Goal: Navigation & Orientation: Understand site structure

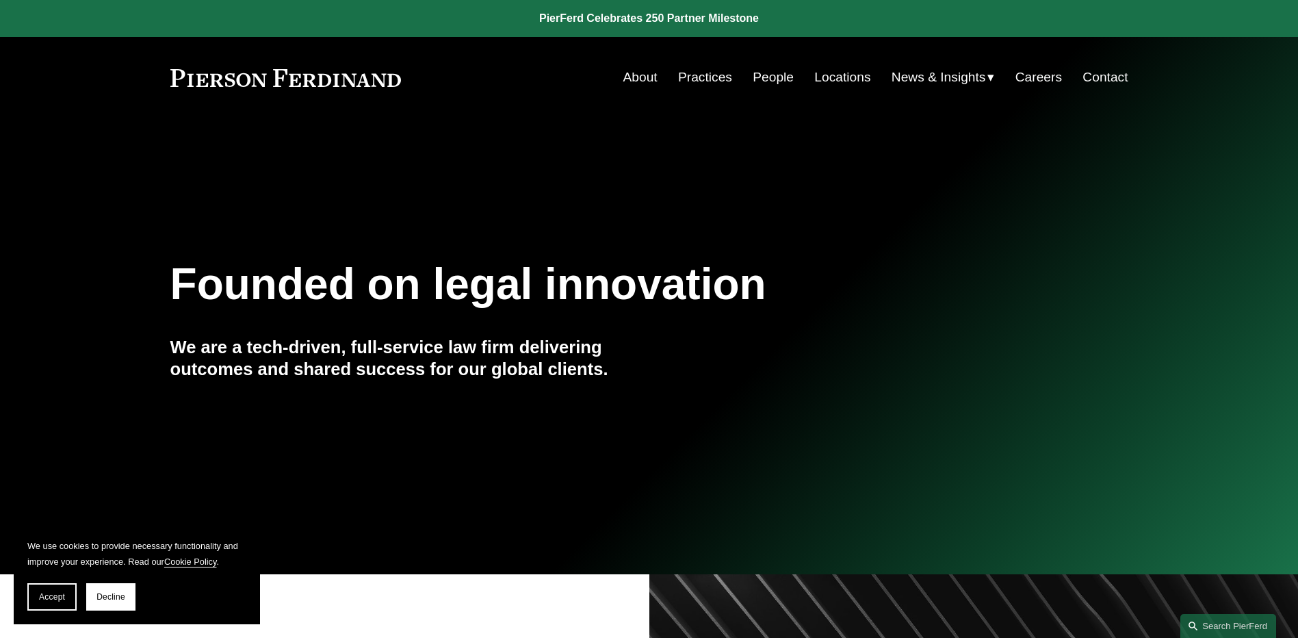
click at [0, 0] on span "News" at bounding box center [0, 0] width 0 height 0
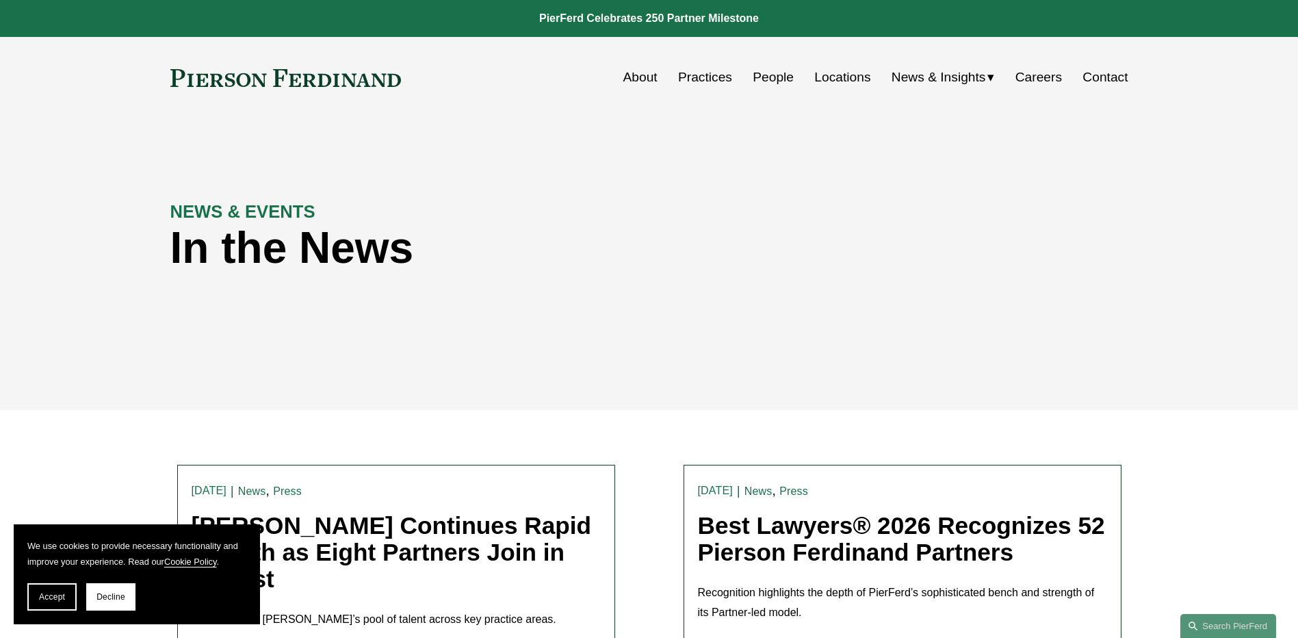
click at [0, 0] on span "Insights" at bounding box center [0, 0] width 0 height 0
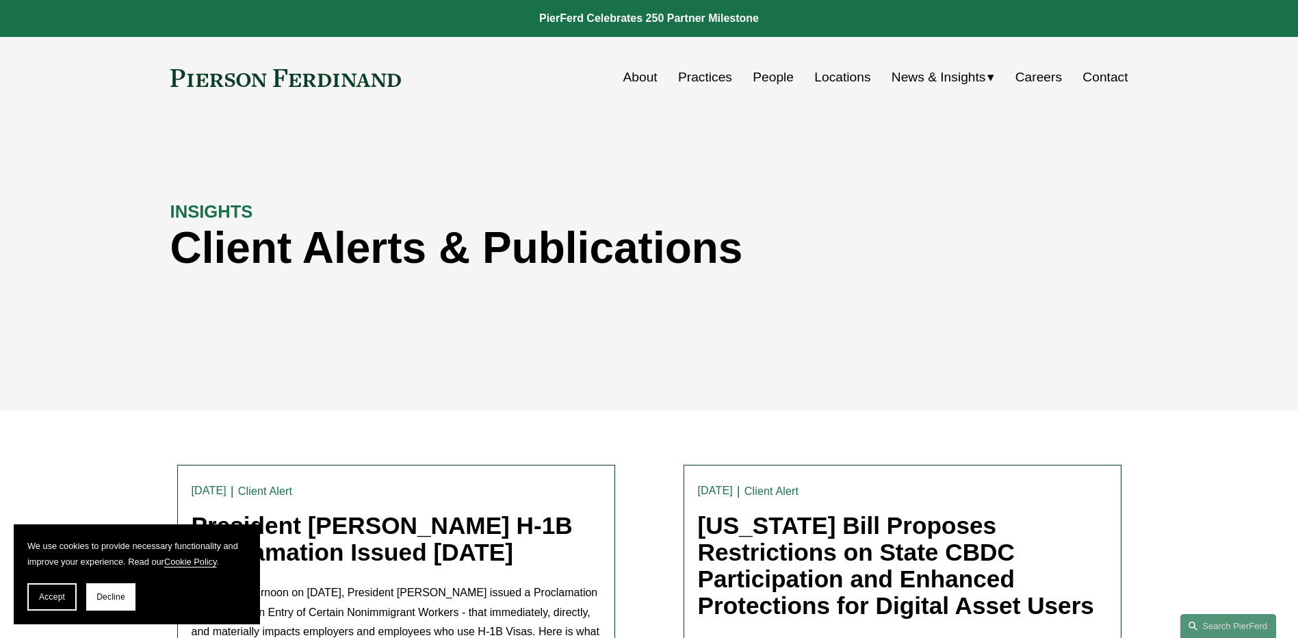
click at [772, 70] on link "People" at bounding box center [772, 77] width 41 height 26
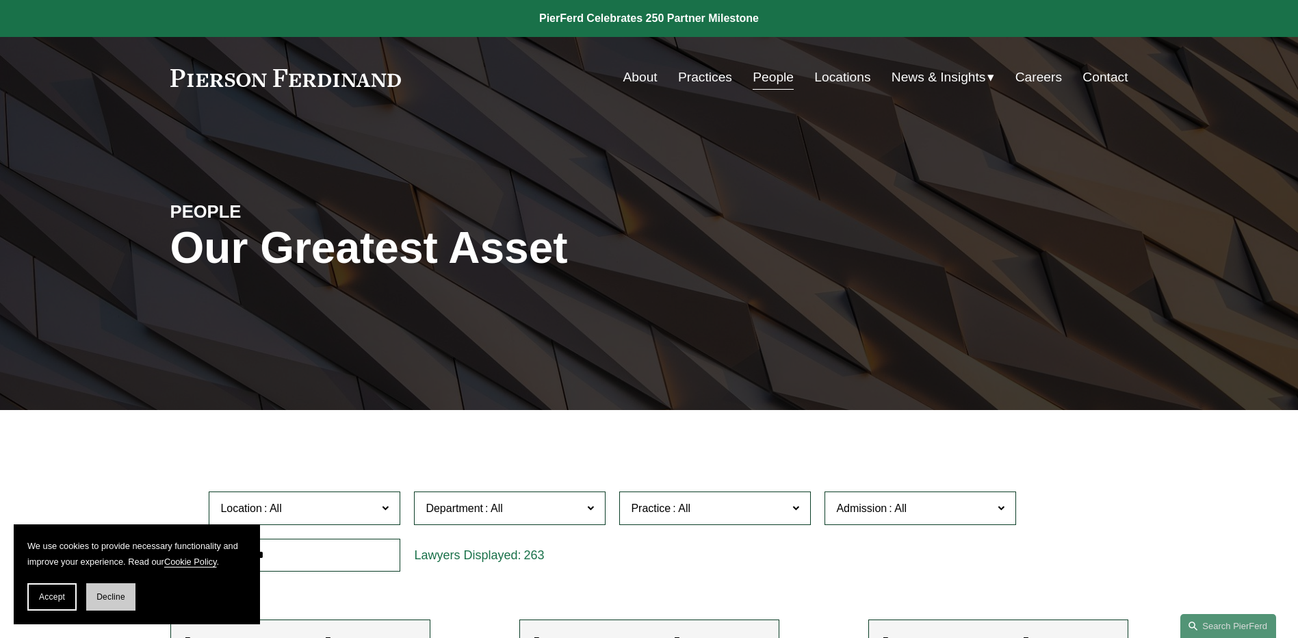
click at [114, 596] on span "Decline" at bounding box center [110, 597] width 29 height 10
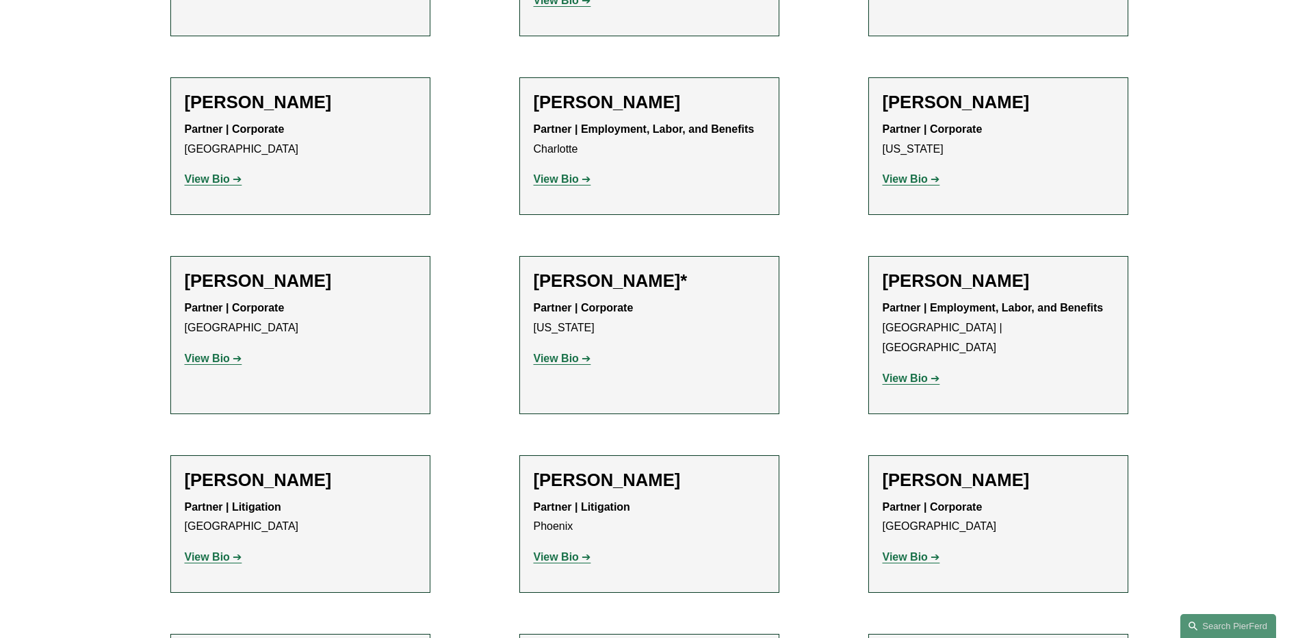
scroll to position [16074, 0]
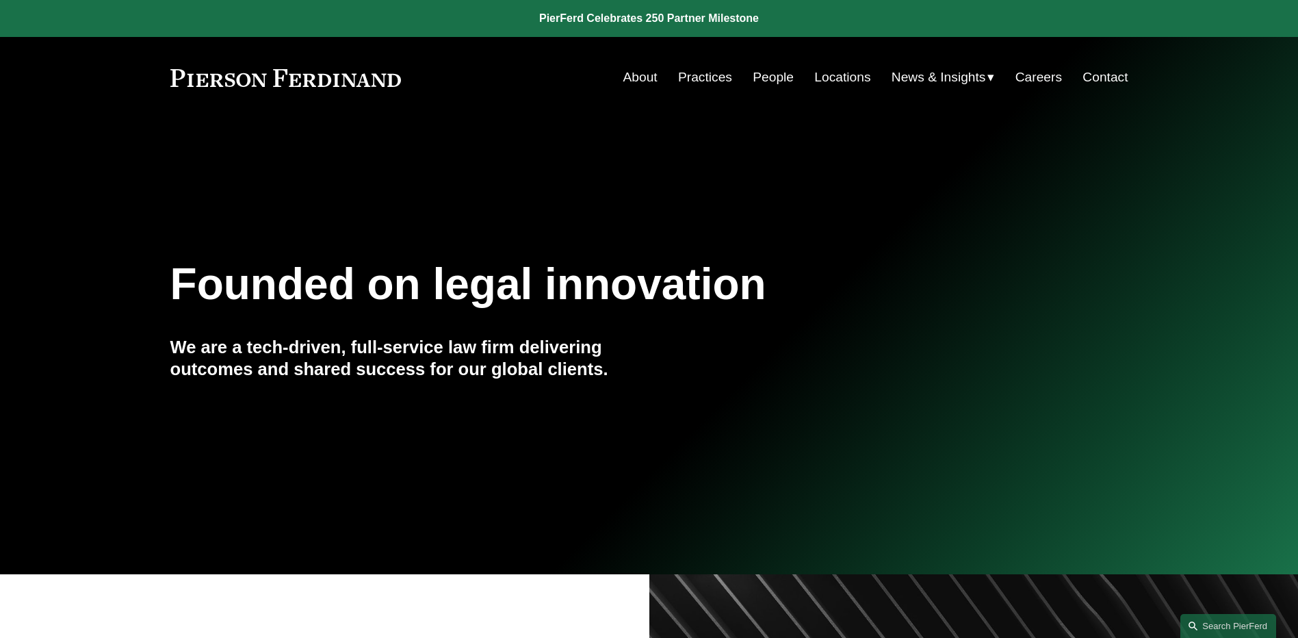
click at [831, 75] on link "Locations" at bounding box center [842, 77] width 56 height 26
